Goal: Book appointment/travel/reservation

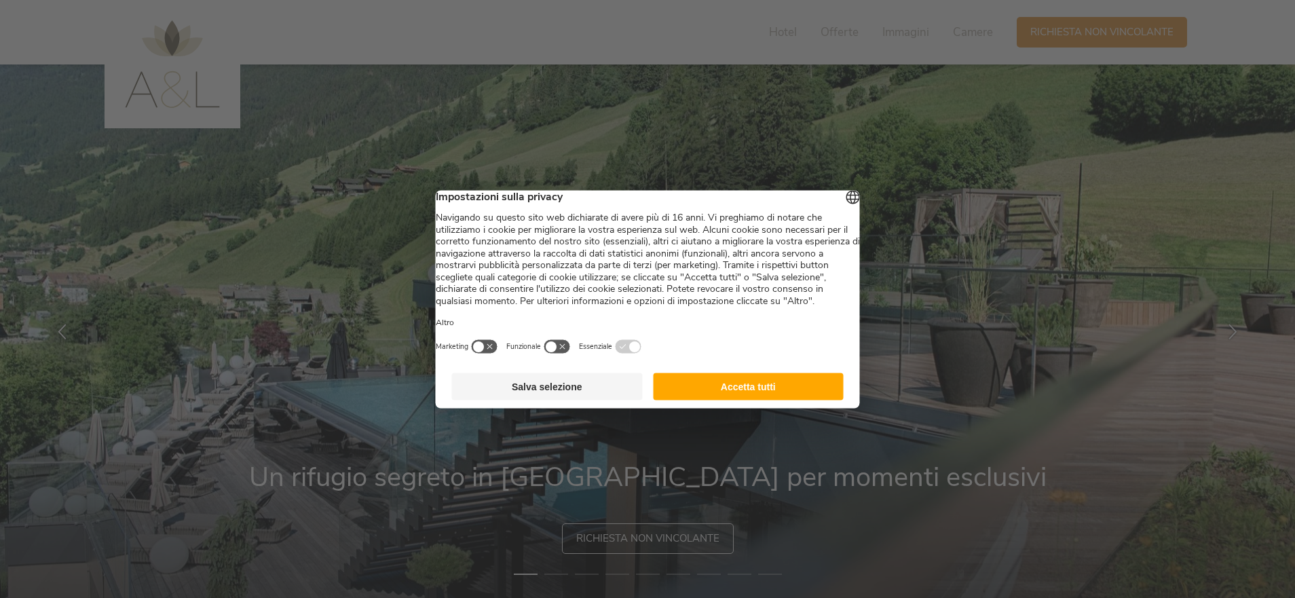
click at [740, 400] on button "Accetta tutti" at bounding box center [748, 386] width 191 height 27
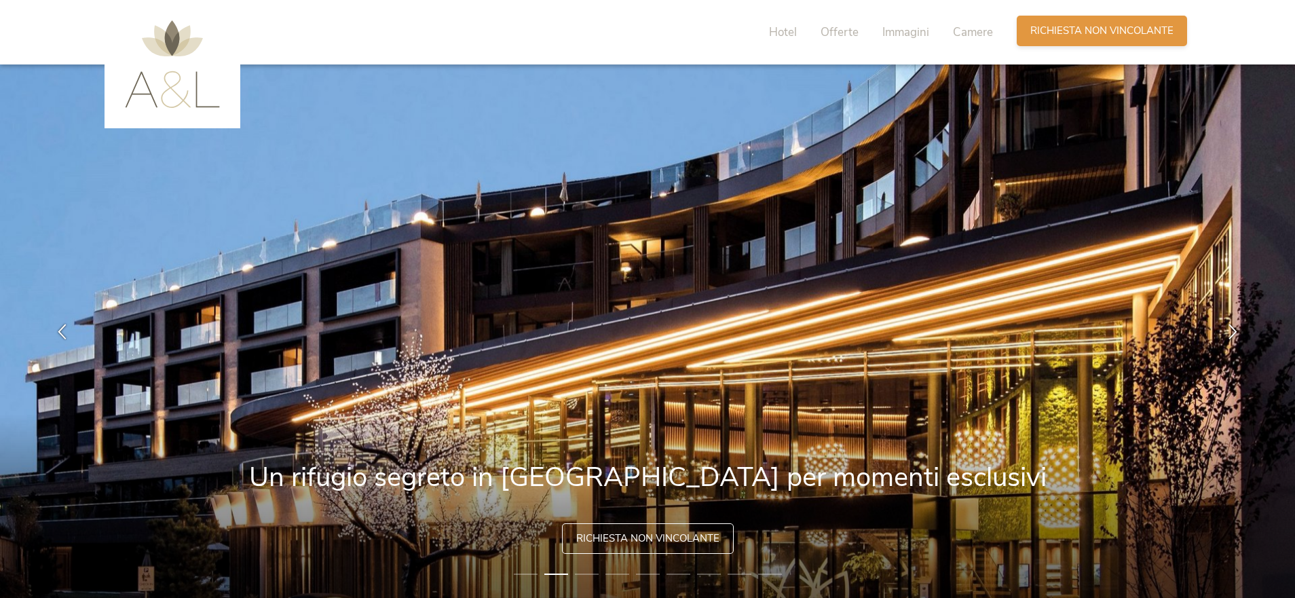
click at [1073, 37] on span "Richiesta non vincolante" at bounding box center [1102, 31] width 143 height 14
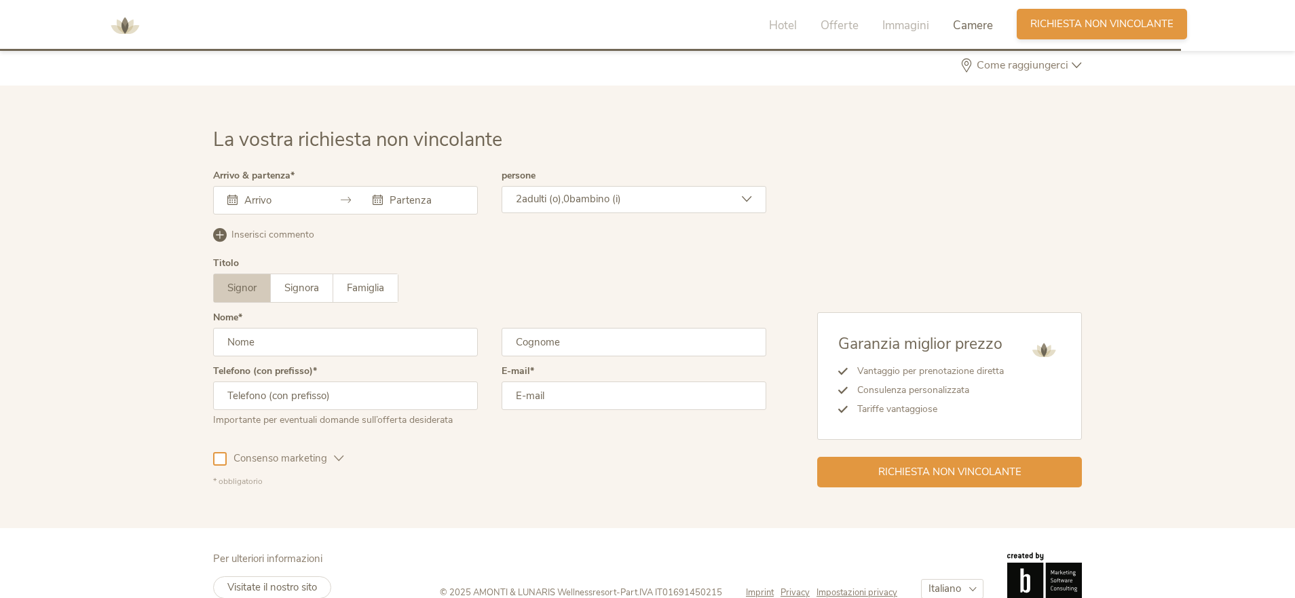
scroll to position [4091, 0]
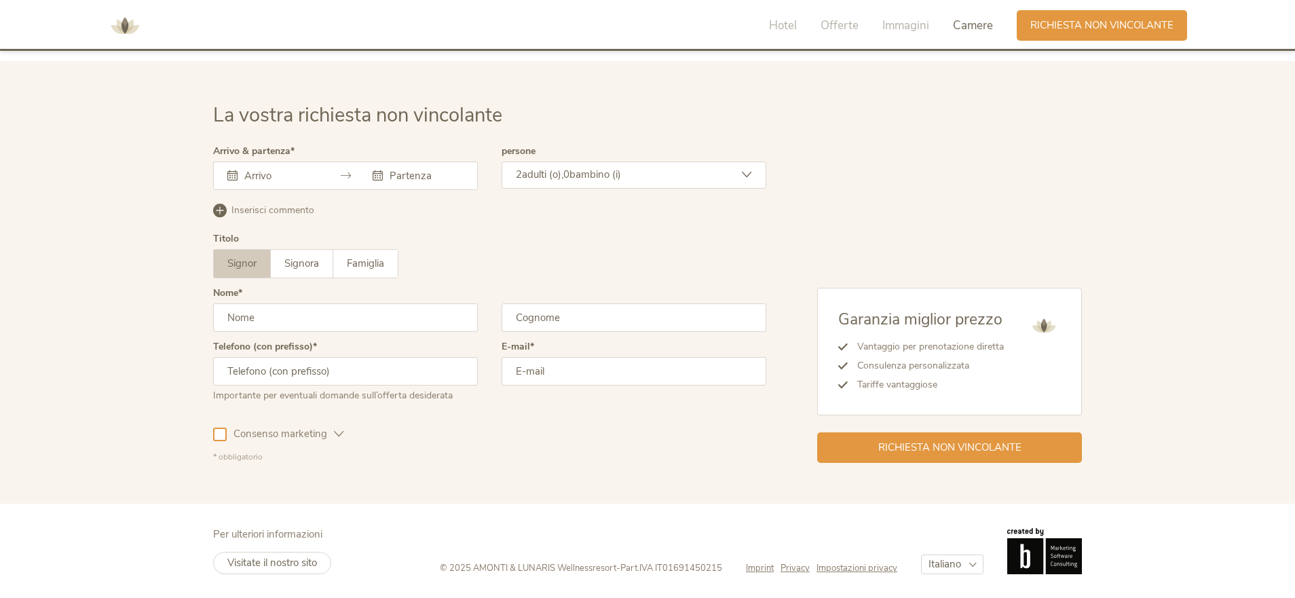
click at [267, 169] on input "text" at bounding box center [279, 176] width 77 height 14
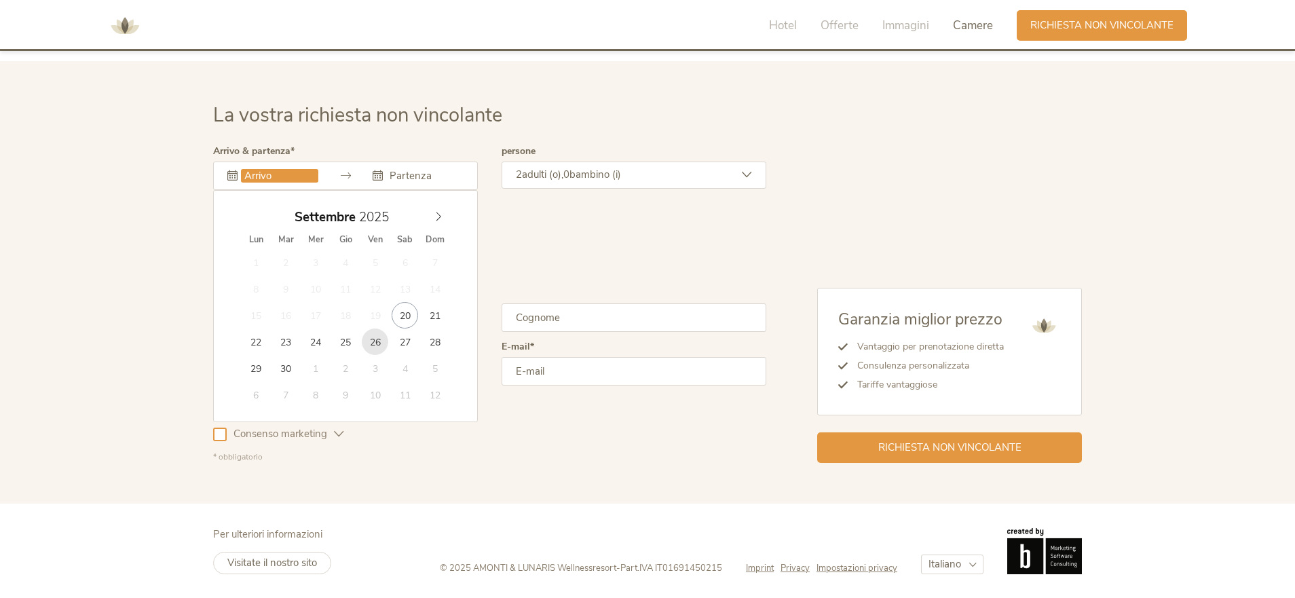
type input "[DATE]"
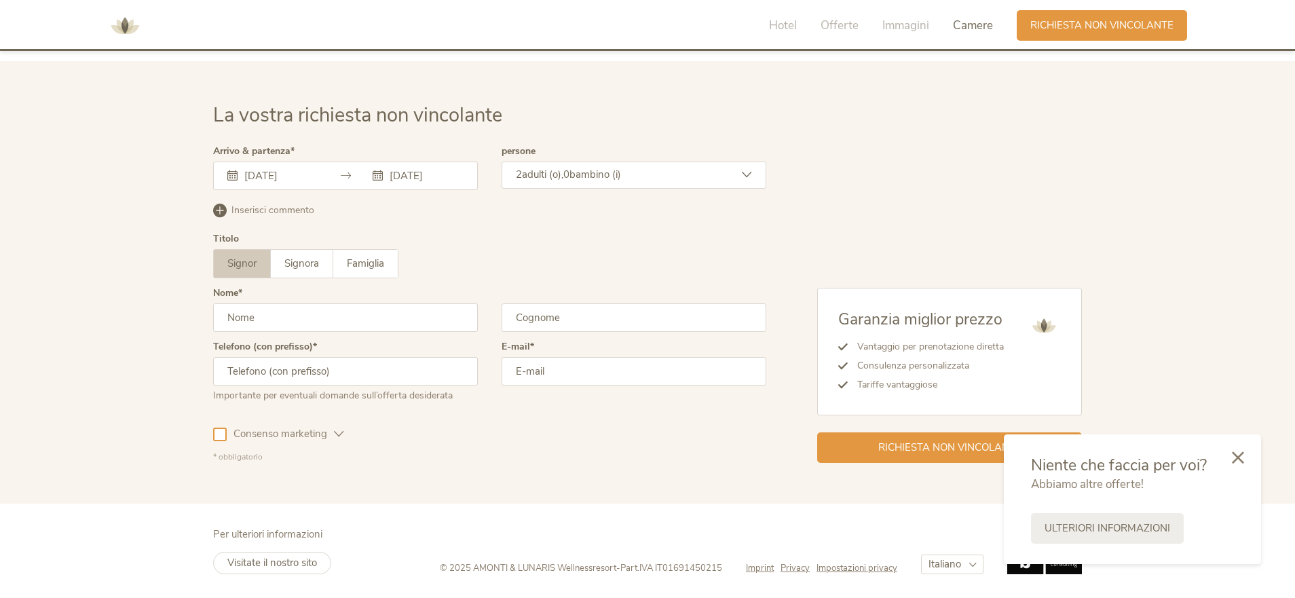
click at [134, 33] on img at bounding box center [125, 25] width 41 height 41
